Goal: Task Accomplishment & Management: Complete application form

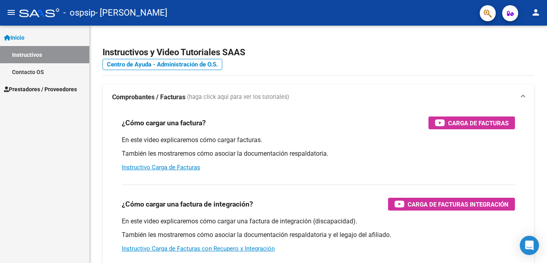
click at [41, 93] on span "Prestadores / Proveedores" at bounding box center [40, 89] width 73 height 9
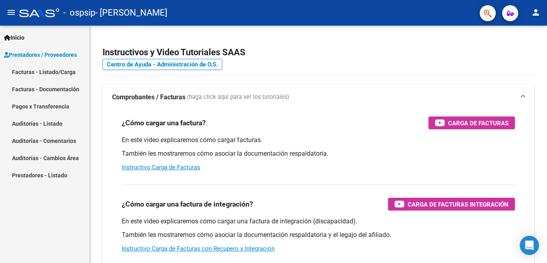
click at [40, 75] on link "Facturas - Listado/Carga" at bounding box center [44, 71] width 89 height 17
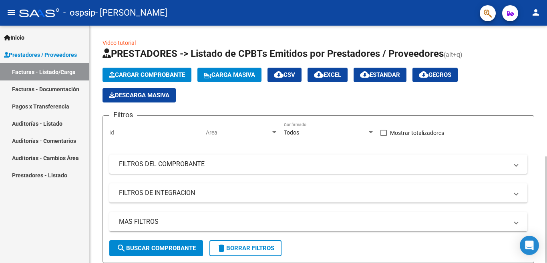
click at [184, 74] on span "Cargar Comprobante" at bounding box center [147, 74] width 76 height 7
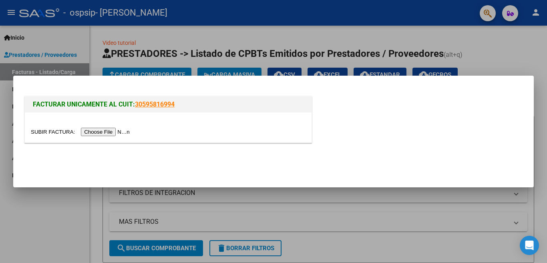
click at [112, 129] on input "file" at bounding box center [81, 132] width 101 height 8
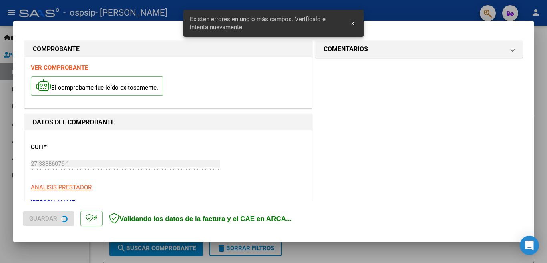
scroll to position [193, 0]
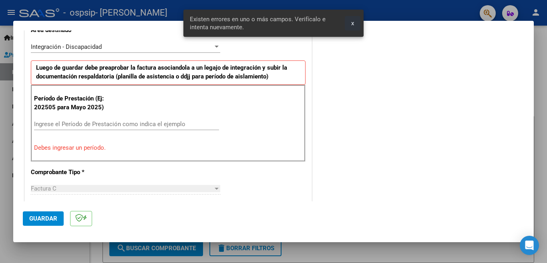
click at [350, 23] on button "x" at bounding box center [353, 23] width 16 height 14
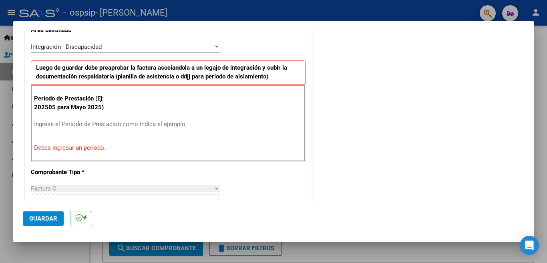
click at [79, 119] on div "Ingrese el Período de Prestación como indica el ejemplo" at bounding box center [126, 124] width 185 height 12
click at [80, 123] on input "Ingrese el Período de Prestación como indica el ejemplo" at bounding box center [126, 124] width 185 height 7
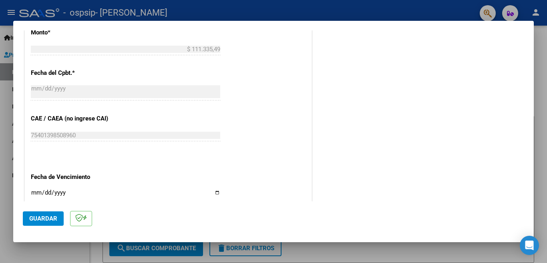
scroll to position [474, 0]
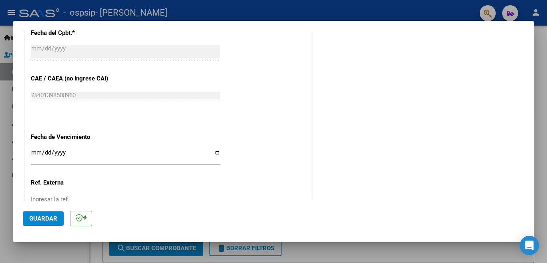
type input "202509"
click at [216, 149] on input "Ingresar la fecha" at bounding box center [125, 155] width 189 height 13
type input "[DATE]"
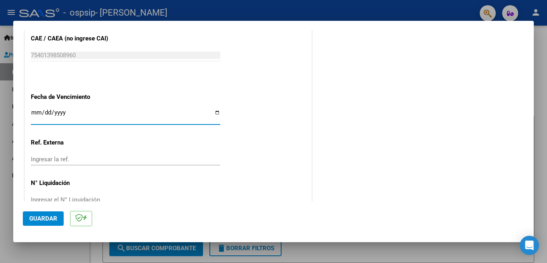
scroll to position [524, 0]
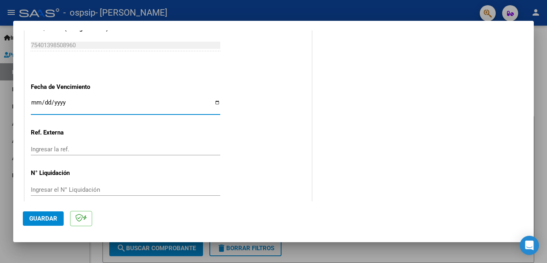
click at [46, 221] on span "Guardar" at bounding box center [43, 218] width 28 height 7
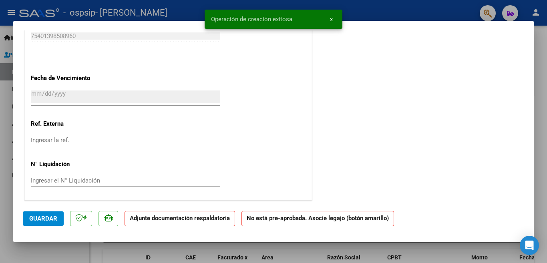
scroll to position [0, 0]
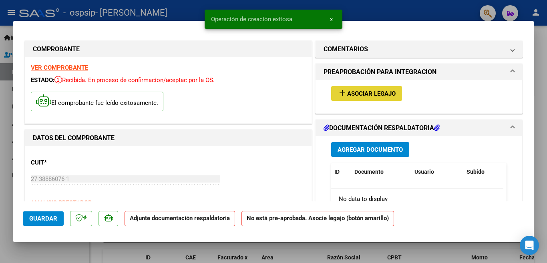
click at [383, 93] on span "Asociar Legajo" at bounding box center [371, 93] width 48 height 7
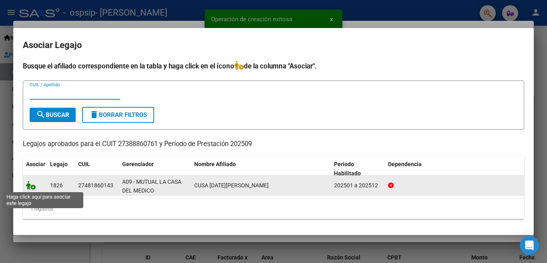
click at [33, 187] on icon at bounding box center [31, 185] width 10 height 9
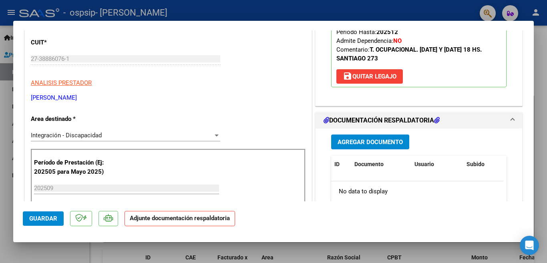
scroll to position [160, 0]
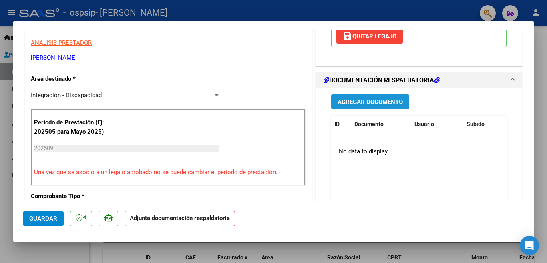
click at [346, 102] on span "Agregar Documento" at bounding box center [370, 102] width 65 height 7
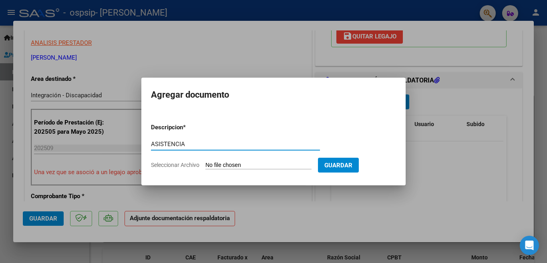
type input "ASISTENCIA"
click at [285, 161] on form "Descripcion * ASISTENCIA Escriba aquí una descripcion Seleccionar Archivo Guard…" at bounding box center [273, 146] width 245 height 58
click at [219, 162] on input "Seleccionar Archivo" at bounding box center [258, 166] width 106 height 8
type input "C:\fakepath\Cusa [DATE].pdf"
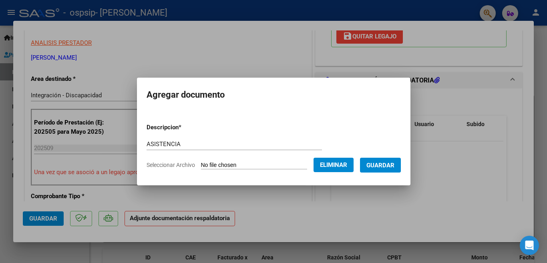
click at [381, 167] on span "Guardar" at bounding box center [380, 165] width 28 height 7
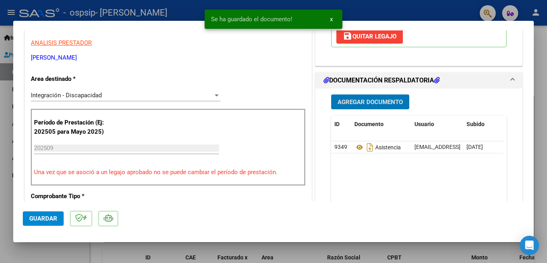
click at [352, 102] on span "Agregar Documento" at bounding box center [370, 102] width 65 height 7
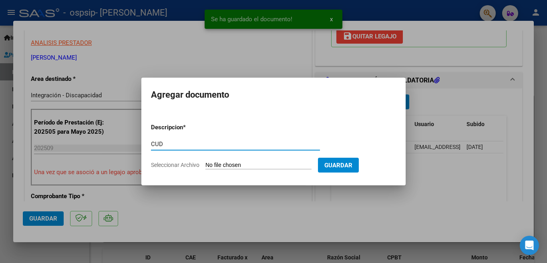
type input "CUD"
click at [257, 167] on input "Seleccionar Archivo" at bounding box center [258, 166] width 106 height 8
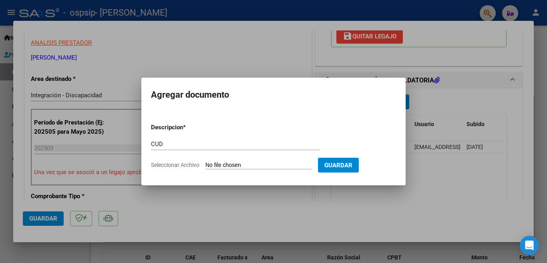
type input "C:\fakepath\CERTIFICADO DISCAPACIDAD [PERSON_NAME] (1).pdf"
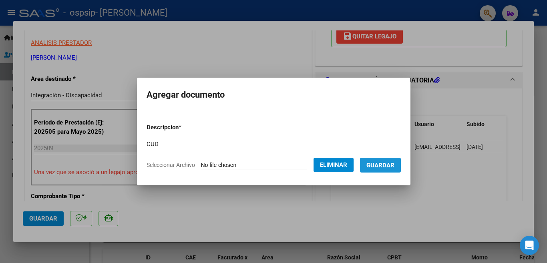
click at [377, 166] on span "Guardar" at bounding box center [380, 165] width 28 height 7
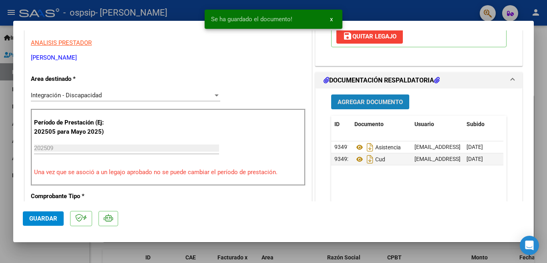
click at [343, 104] on span "Agregar Documento" at bounding box center [370, 102] width 65 height 7
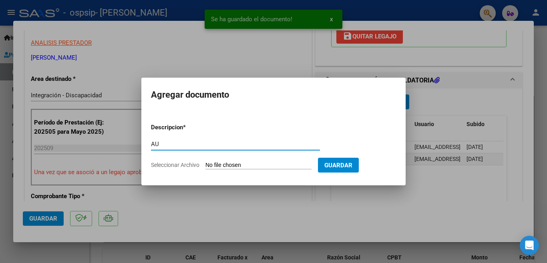
type input "Autorización"
click at [303, 163] on input "Seleccionar Archivo" at bounding box center [258, 166] width 106 height 8
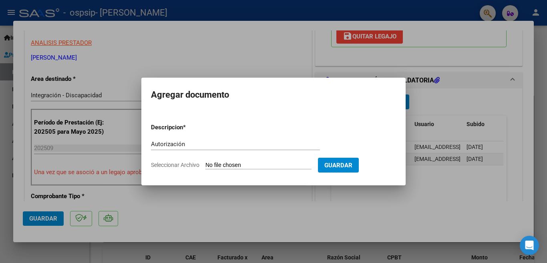
type input "C:\fakepath\[PERSON_NAME][DATE] AUTORIZACION T.pdf"
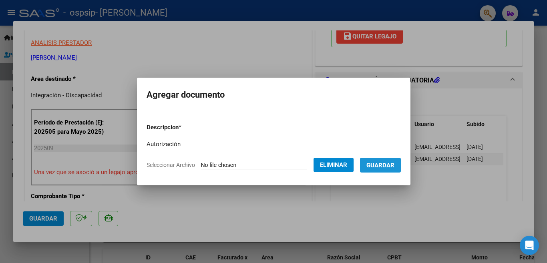
click at [382, 168] on span "Guardar" at bounding box center [380, 165] width 28 height 7
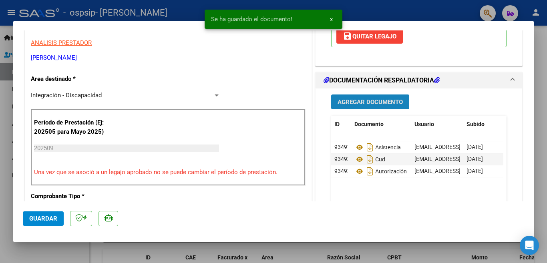
click at [360, 105] on span "Agregar Documento" at bounding box center [370, 102] width 65 height 7
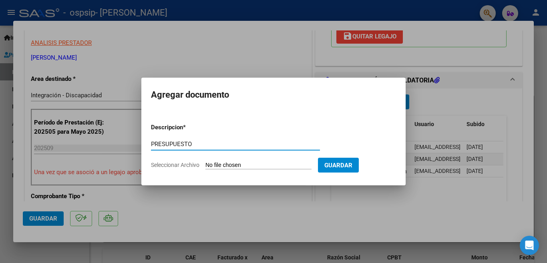
type input "Presupuesto"
click at [271, 165] on input "Seleccionar Archivo" at bounding box center [258, 166] width 106 height 8
type input "C:\fakepath\Presupuesto 2025- Cusa.pdf"
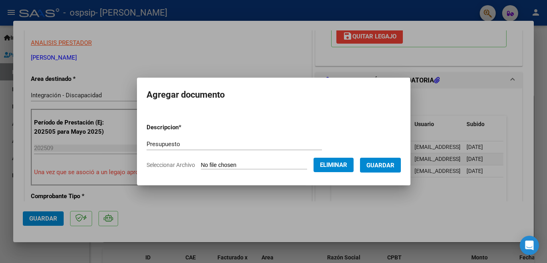
click at [391, 165] on span "Guardar" at bounding box center [380, 165] width 28 height 7
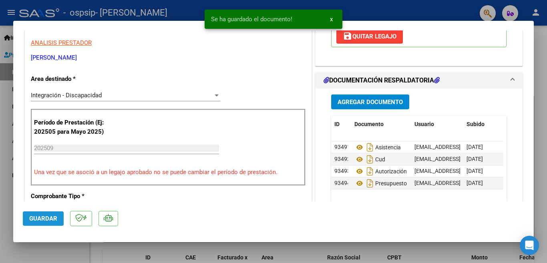
click at [47, 219] on span "Guardar" at bounding box center [43, 218] width 28 height 7
click at [330, 18] on button "x" at bounding box center [332, 19] width 16 height 14
